Goal: Use online tool/utility

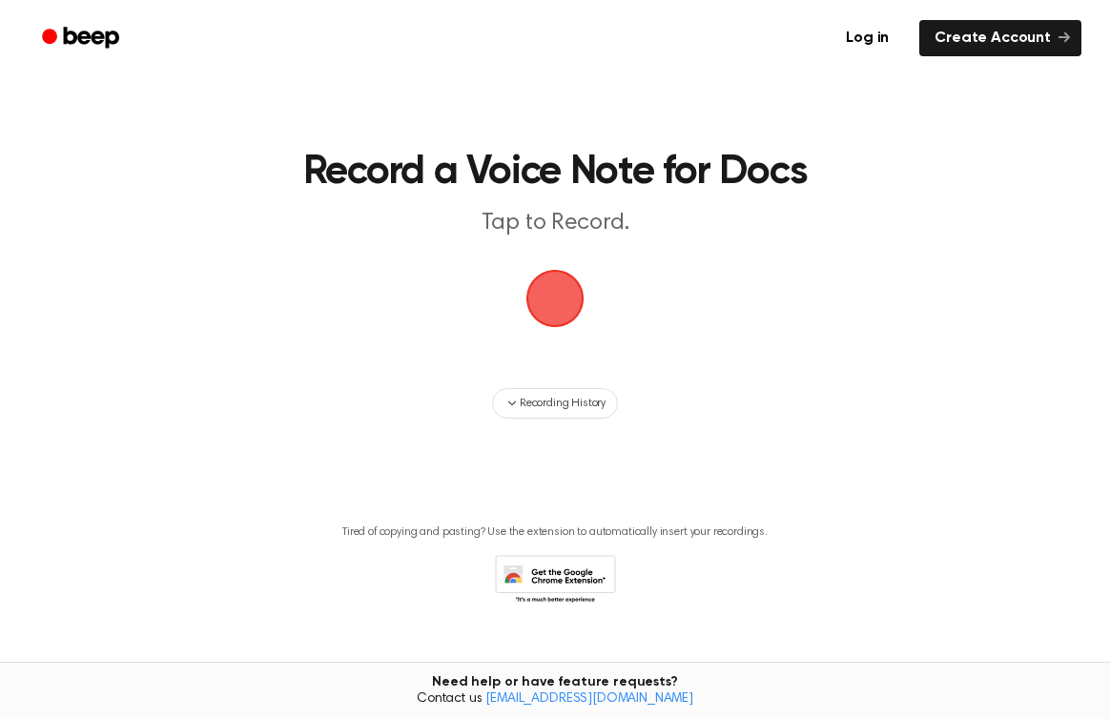
click at [549, 296] on span "button" at bounding box center [555, 299] width 62 height 62
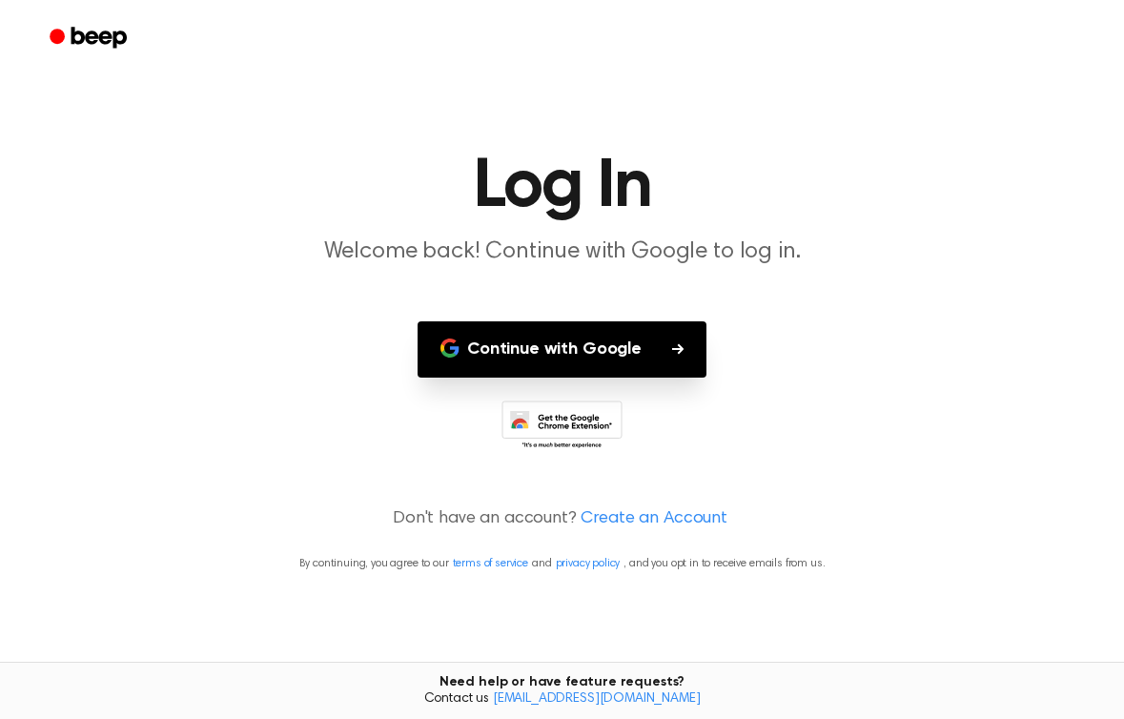
click at [533, 340] on button "Continue with Google" at bounding box center [562, 349] width 289 height 56
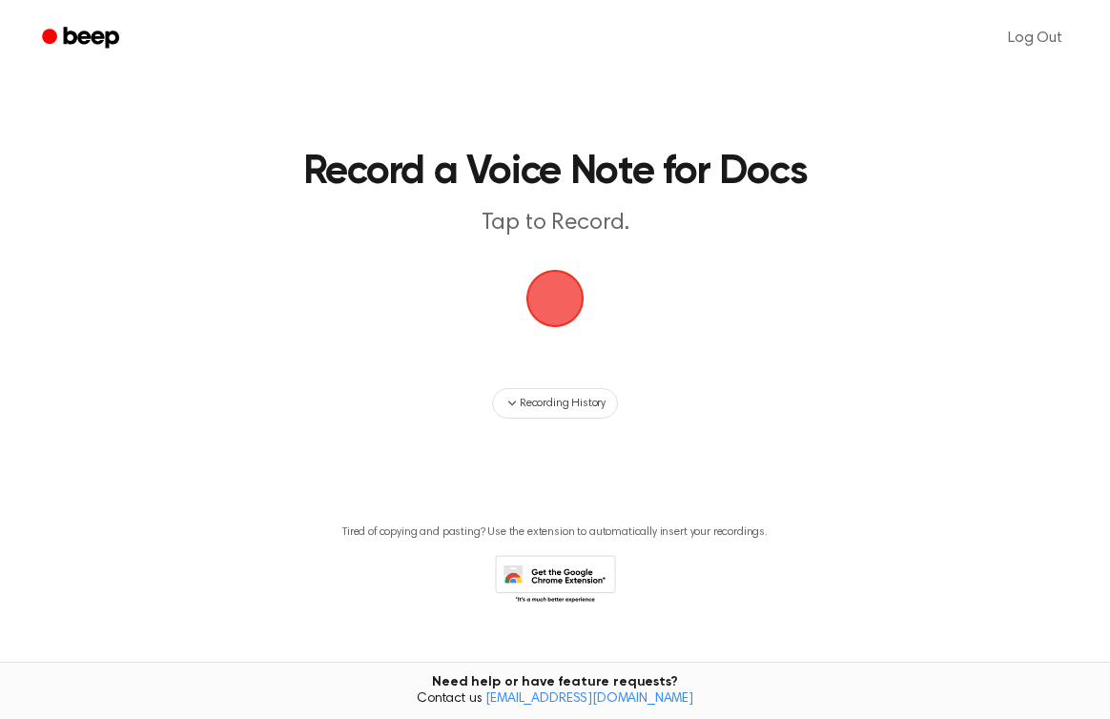
click at [561, 296] on span "button" at bounding box center [555, 299] width 62 height 62
click at [529, 404] on span "Recording History" at bounding box center [563, 403] width 86 height 17
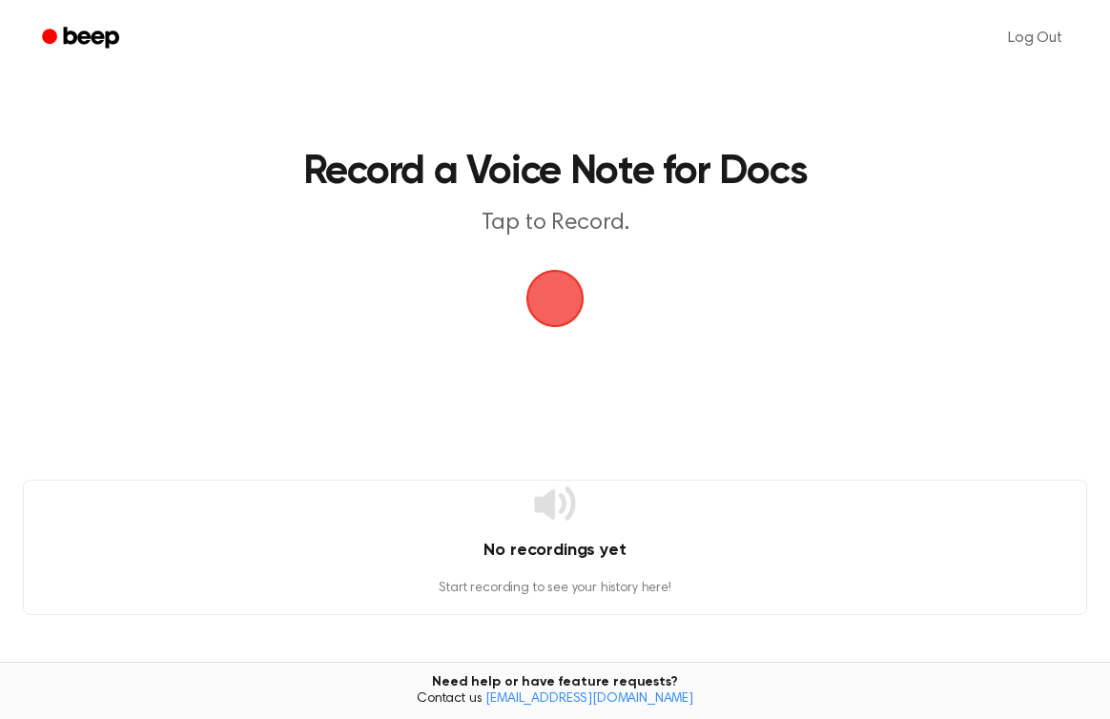
click at [562, 297] on span "button" at bounding box center [555, 298] width 69 height 69
